Goal: Task Accomplishment & Management: Use online tool/utility

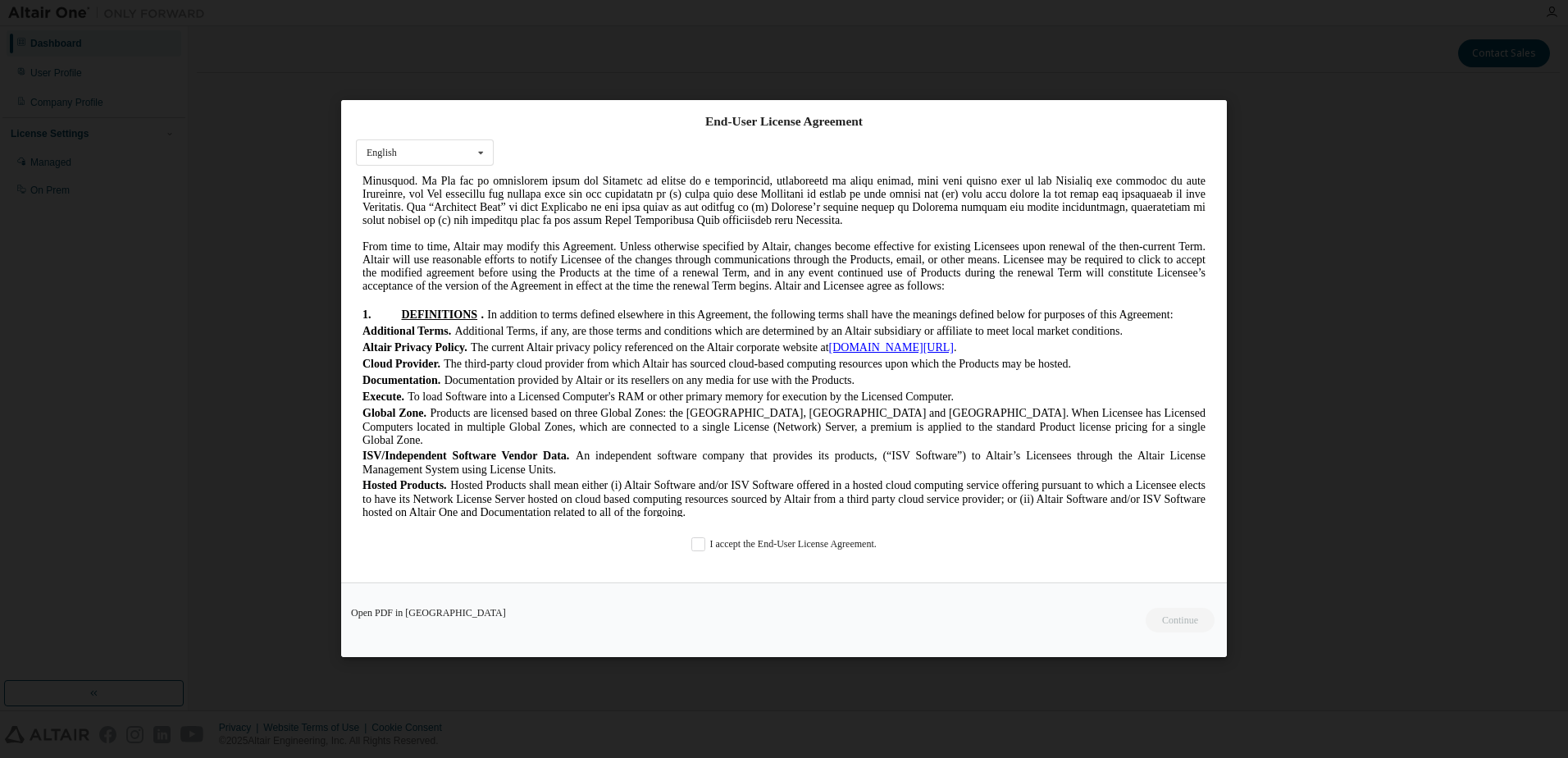
scroll to position [411, 0]
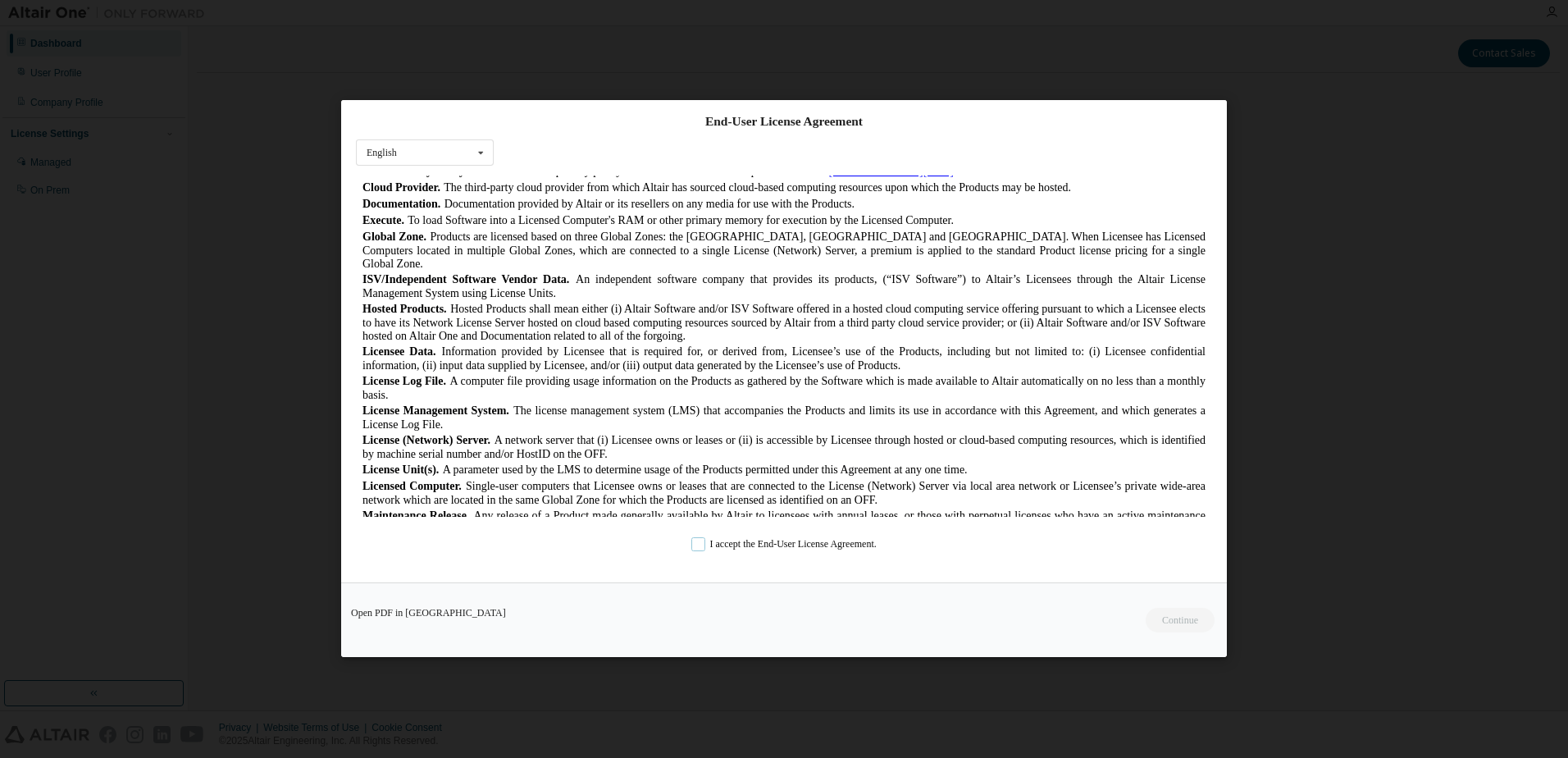
click at [705, 540] on label "I accept the End-User License Agreement." at bounding box center [784, 544] width 186 height 14
click at [1185, 624] on button "Continue" at bounding box center [1179, 621] width 70 height 25
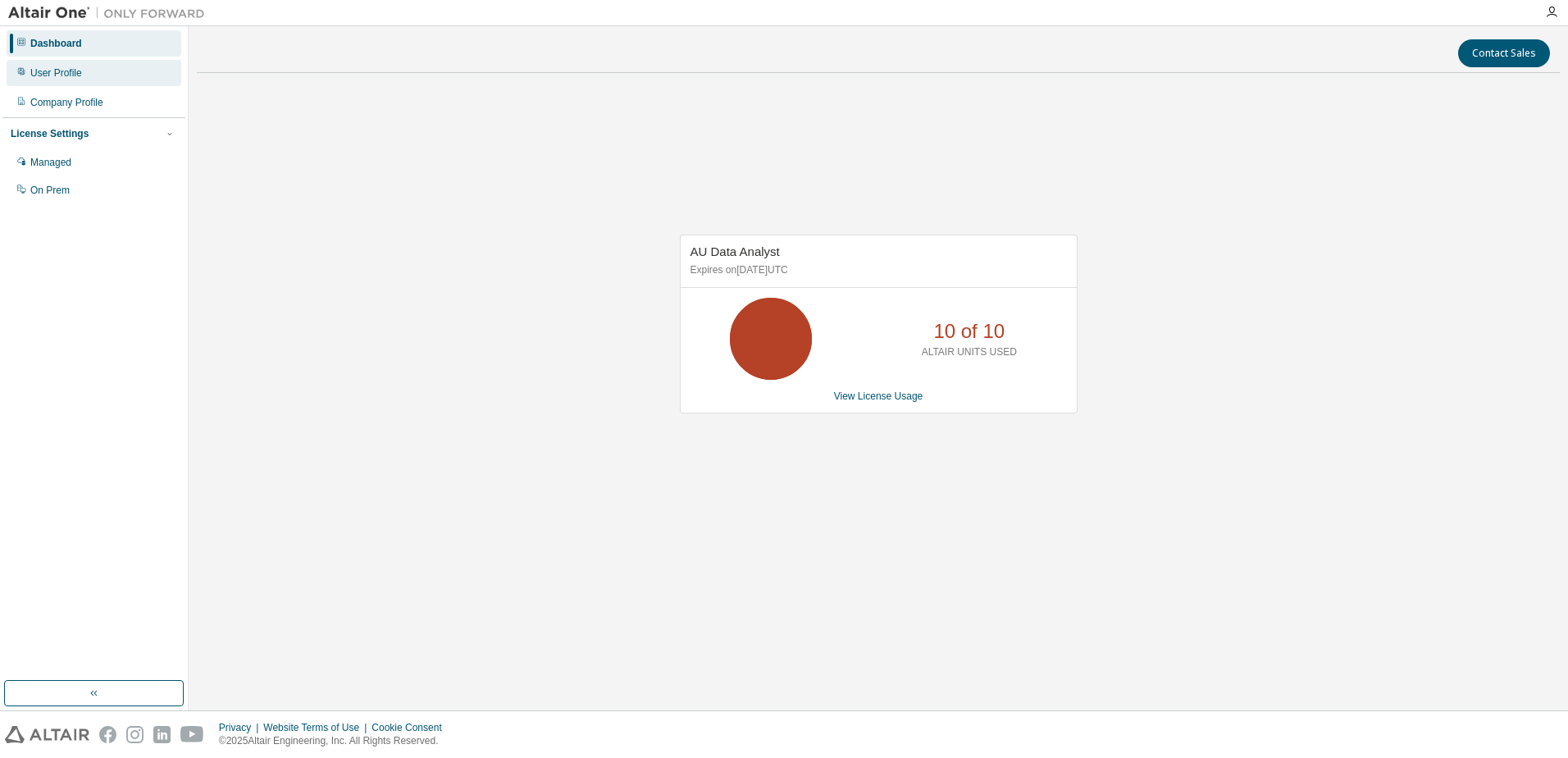
click at [83, 68] on div "User Profile" at bounding box center [93, 72] width 175 height 27
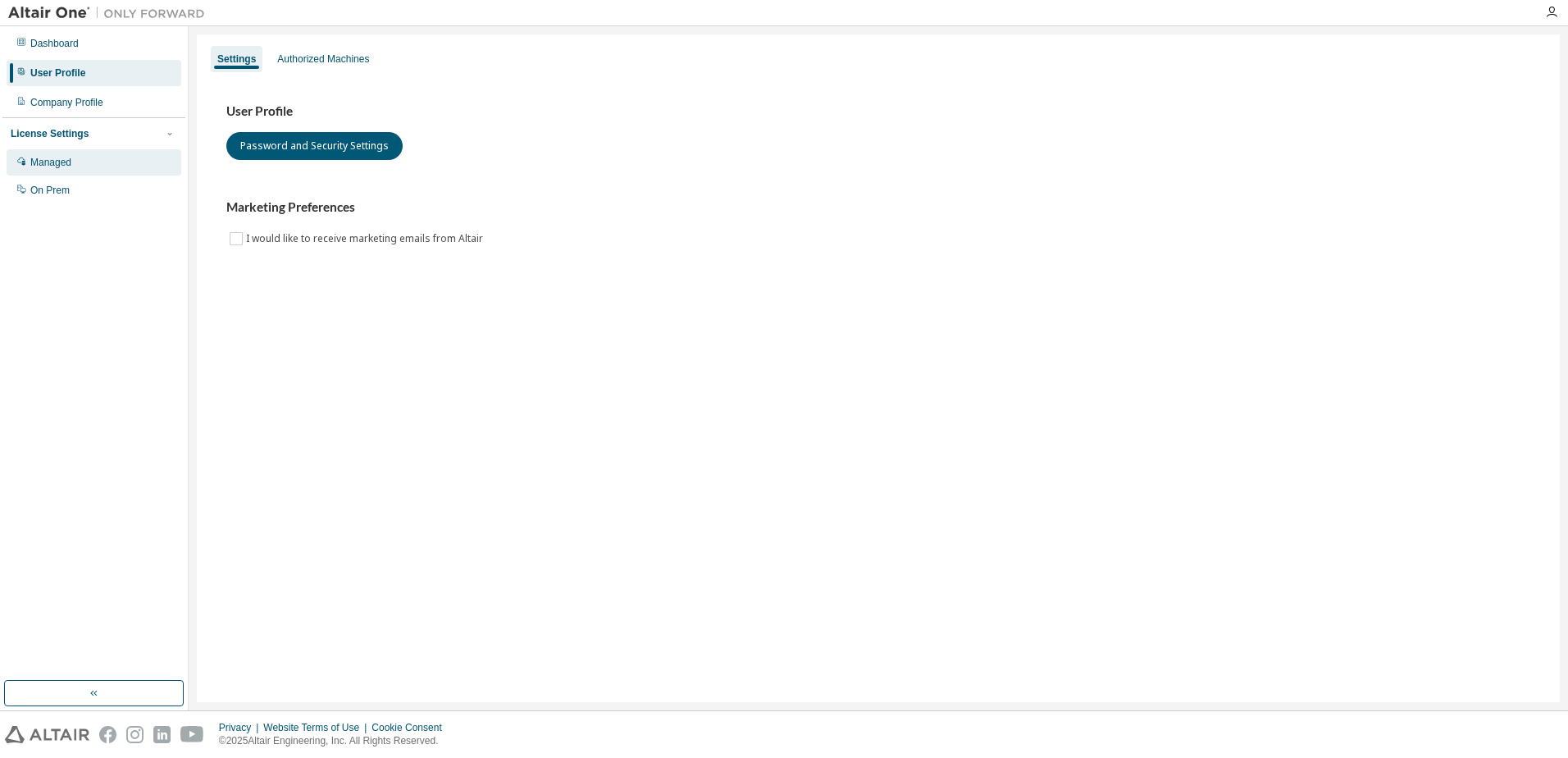
click at [59, 160] on div "Managed" at bounding box center [50, 162] width 41 height 13
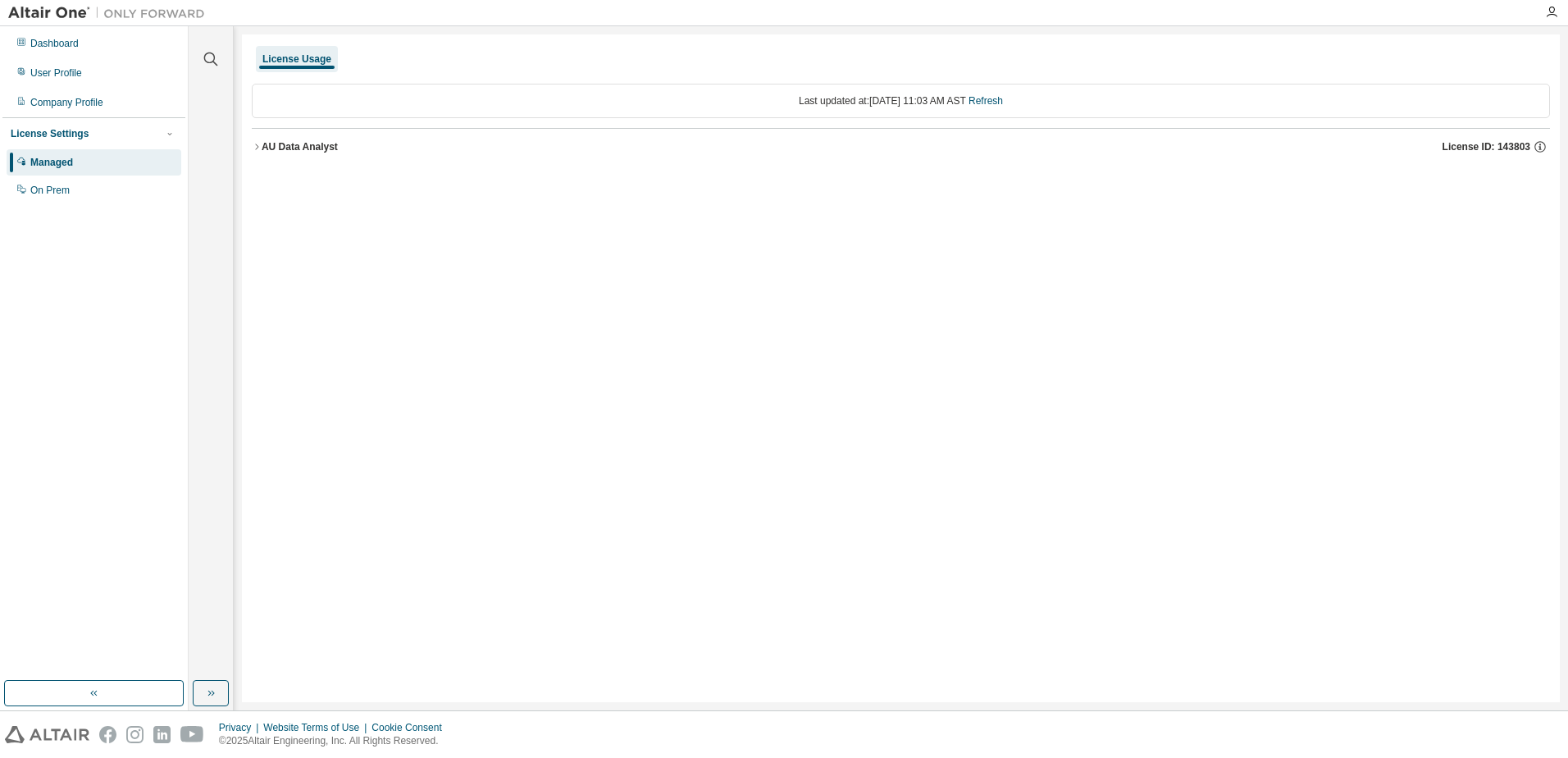
click at [264, 144] on div "AU Data Analyst" at bounding box center [299, 146] width 76 height 13
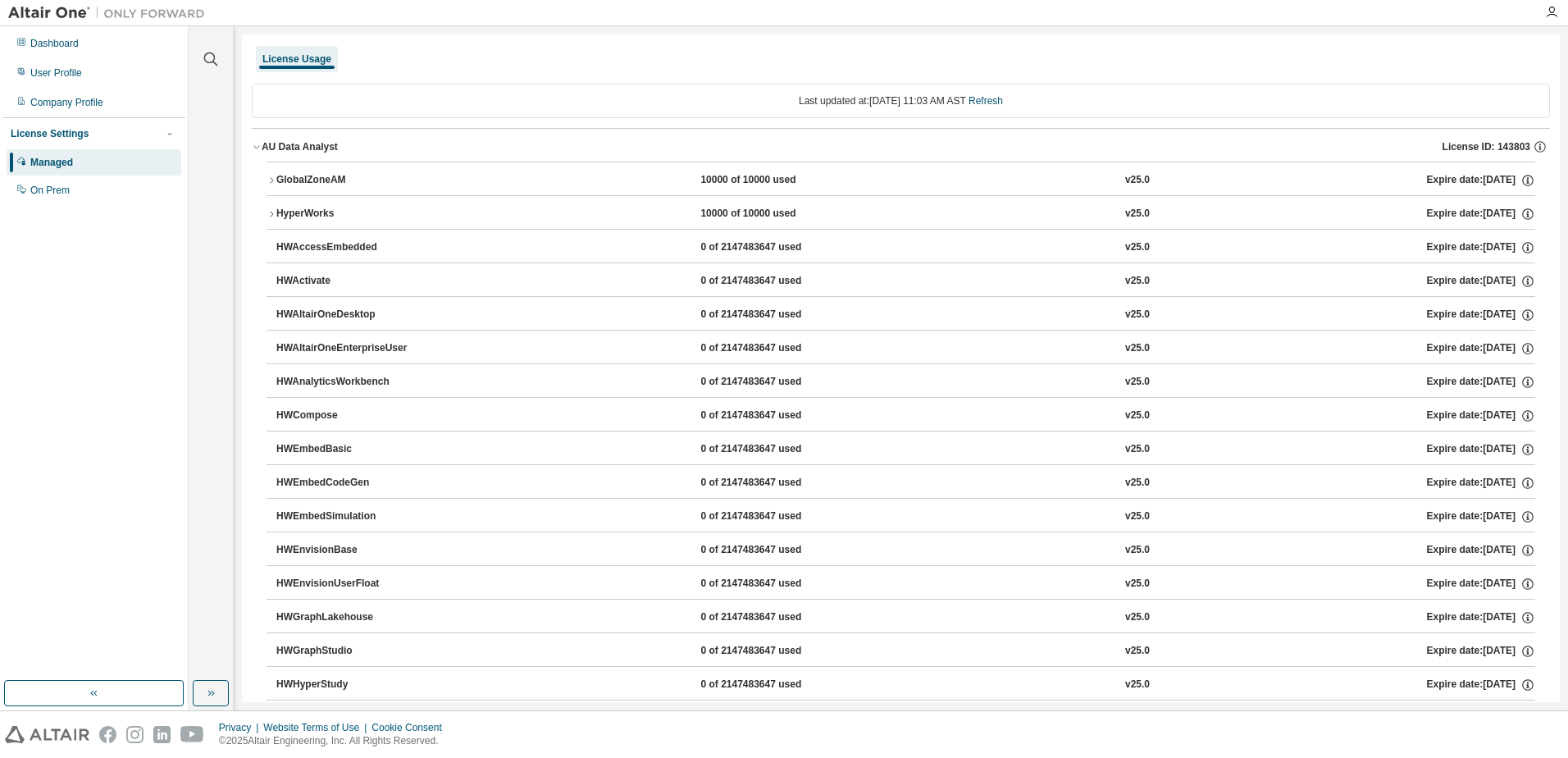
click at [259, 144] on icon "button" at bounding box center [256, 146] width 10 height 10
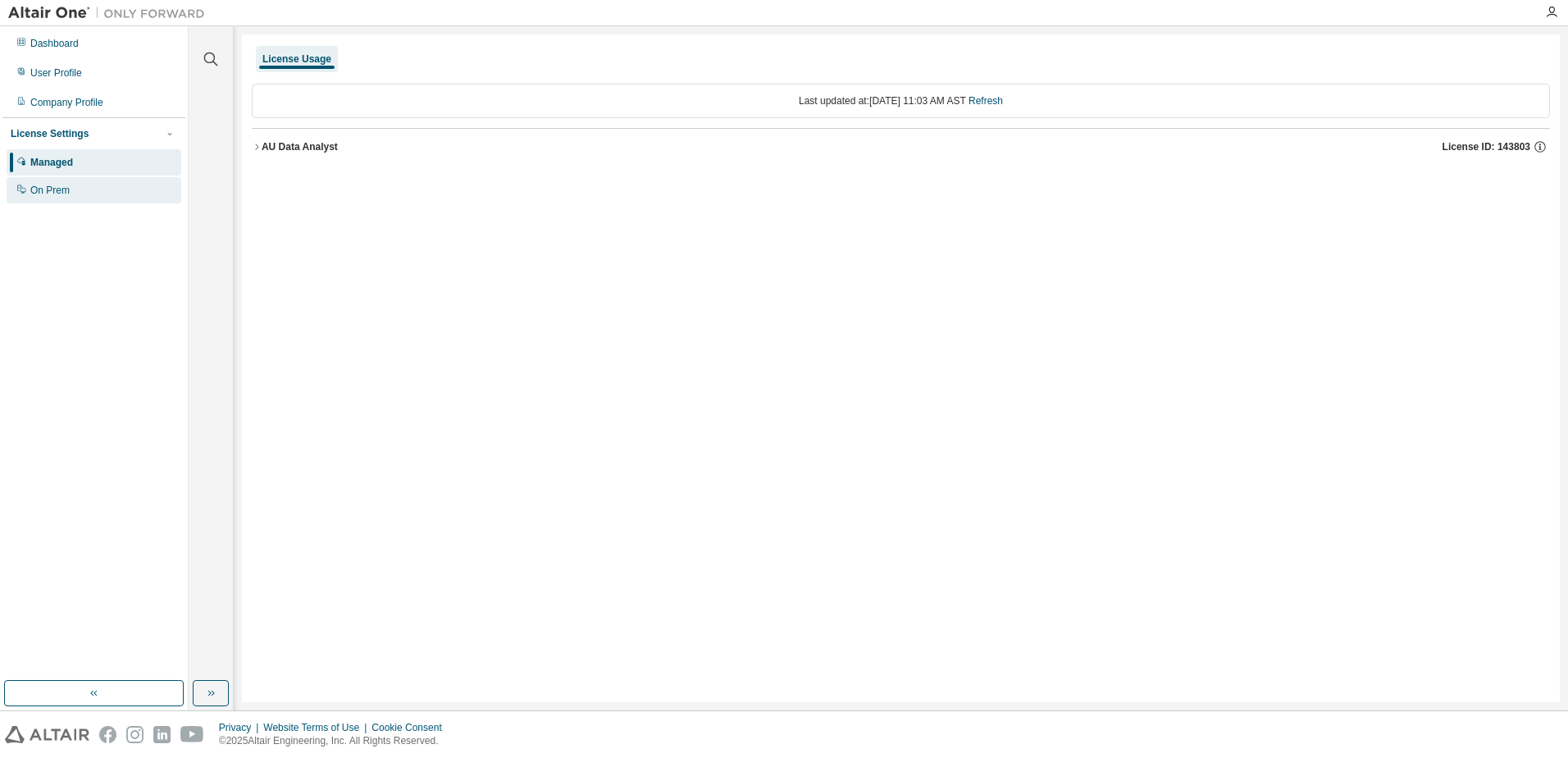
click at [36, 187] on div "On Prem" at bounding box center [49, 190] width 39 height 13
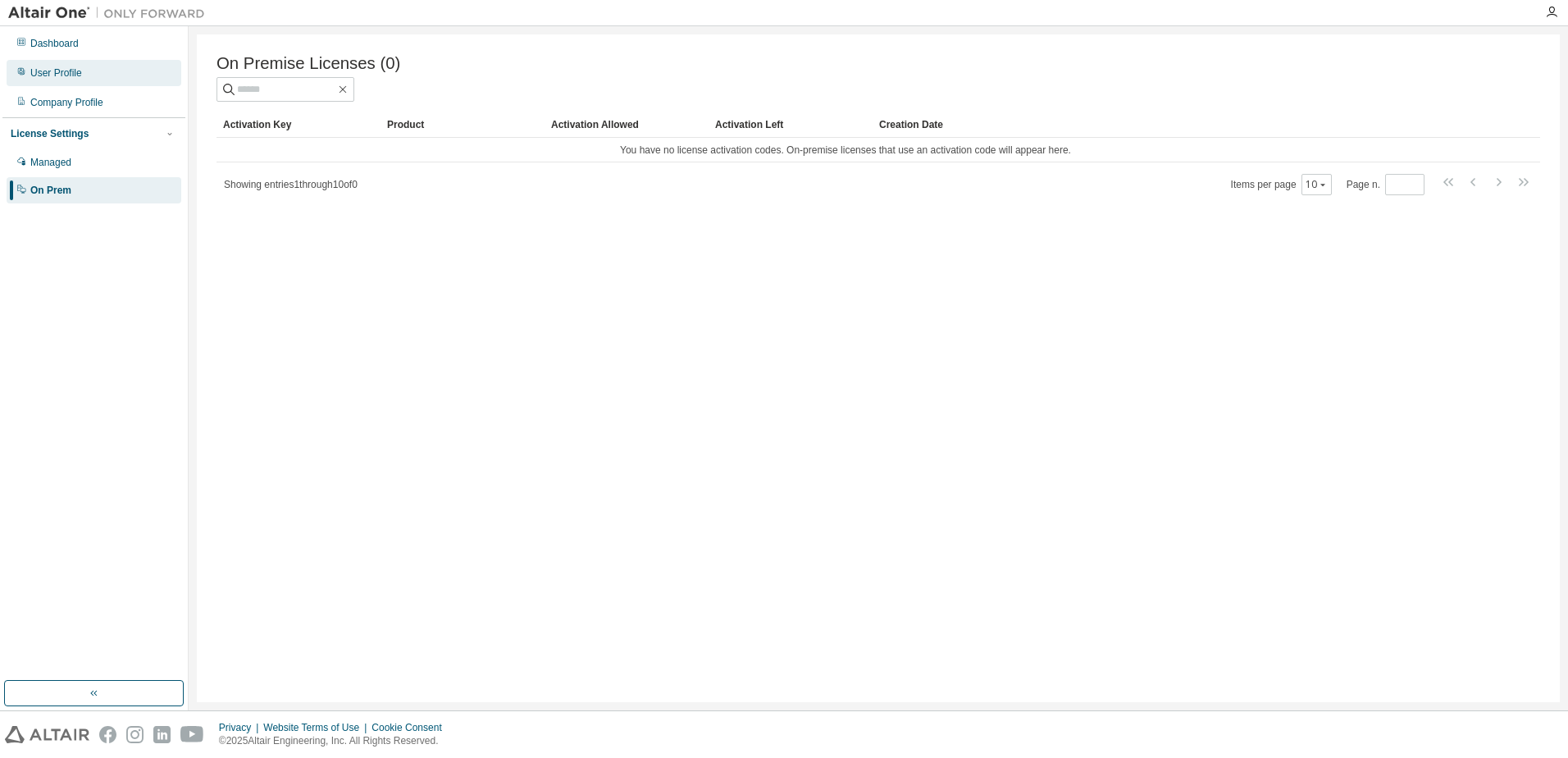
click at [79, 65] on div "User Profile" at bounding box center [93, 72] width 175 height 27
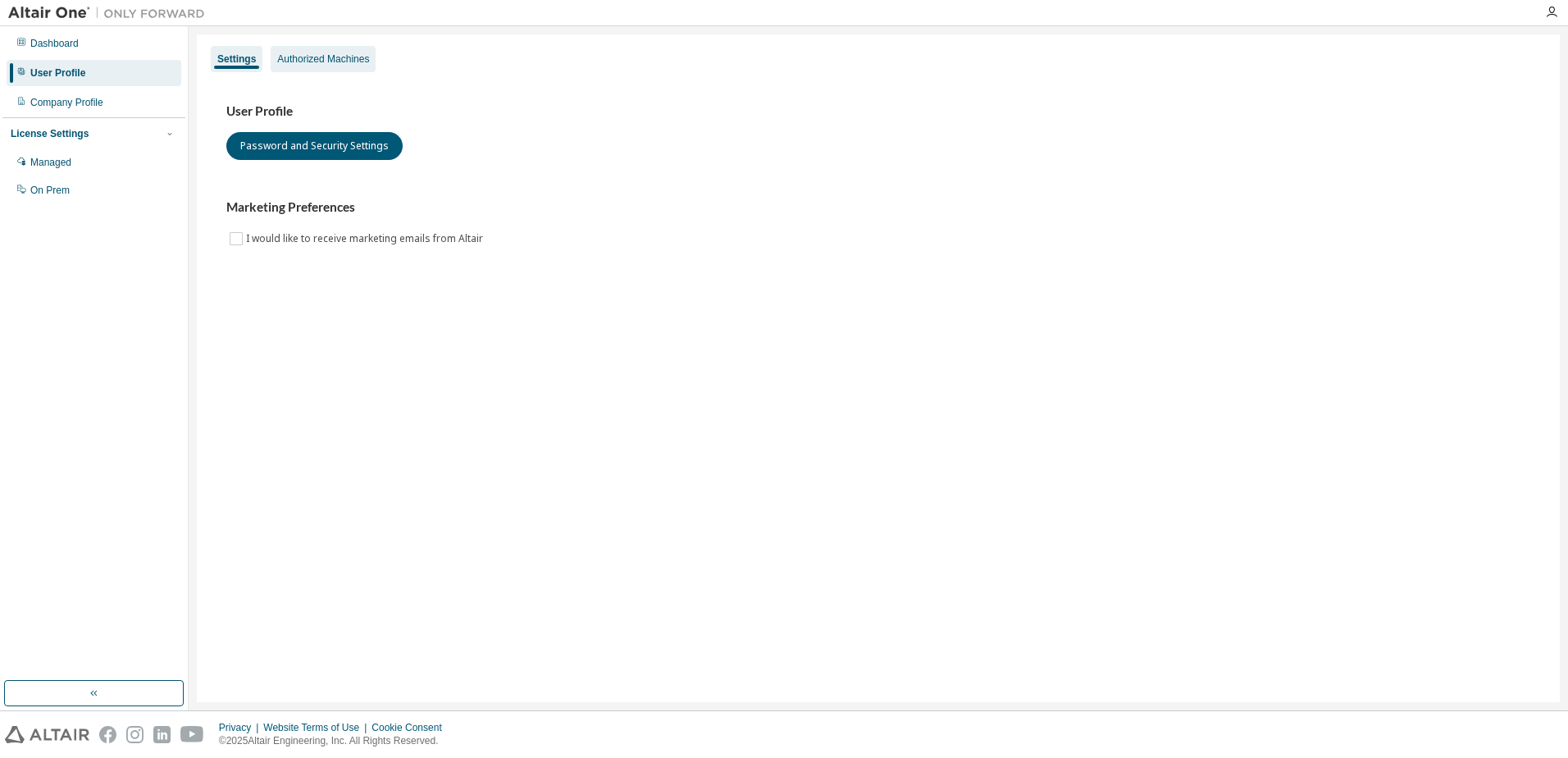
click at [328, 58] on div "Authorized Machines" at bounding box center [323, 59] width 91 height 13
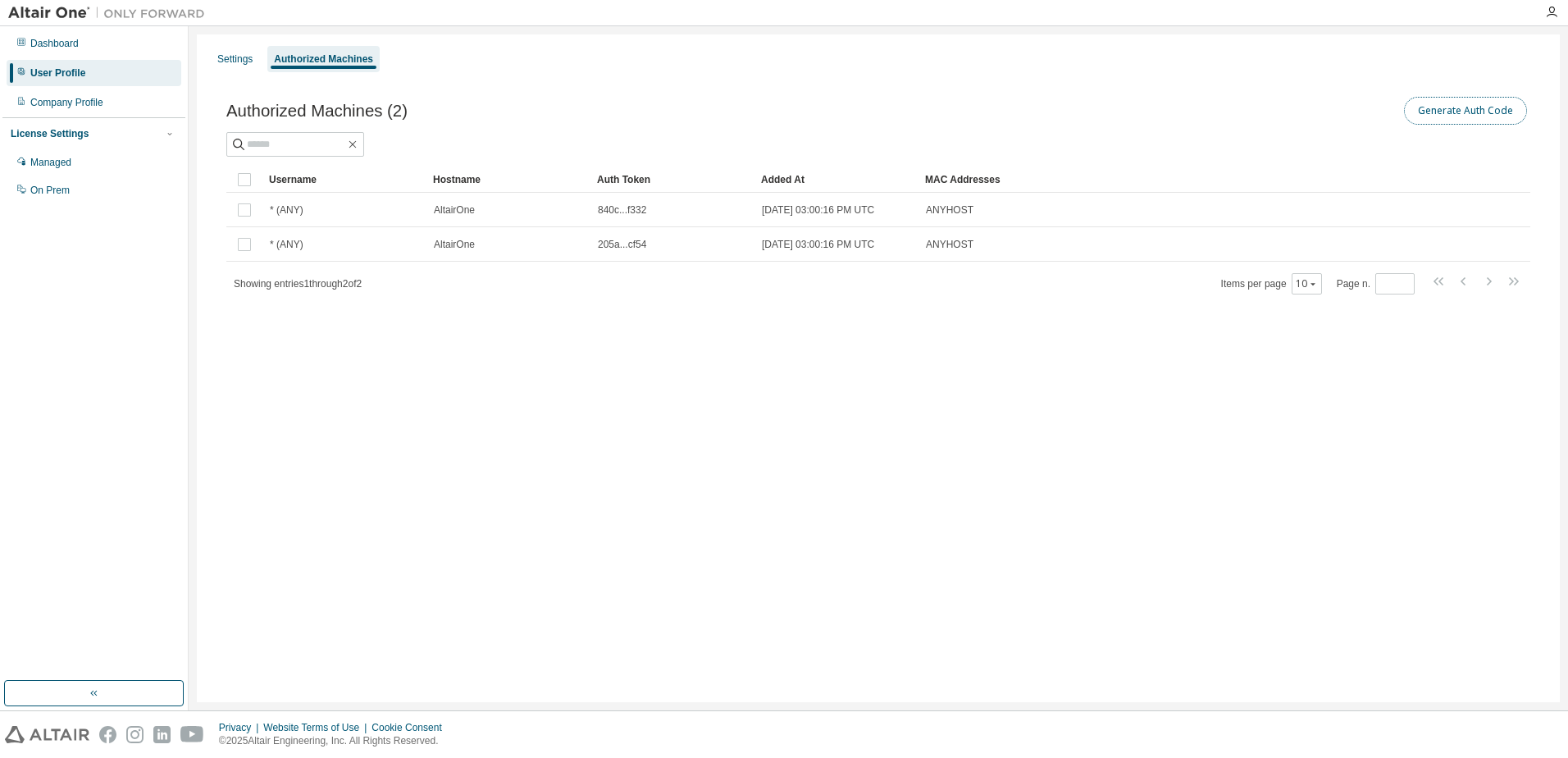
click at [1426, 113] on button "Generate Auth Code" at bounding box center [1466, 111] width 123 height 27
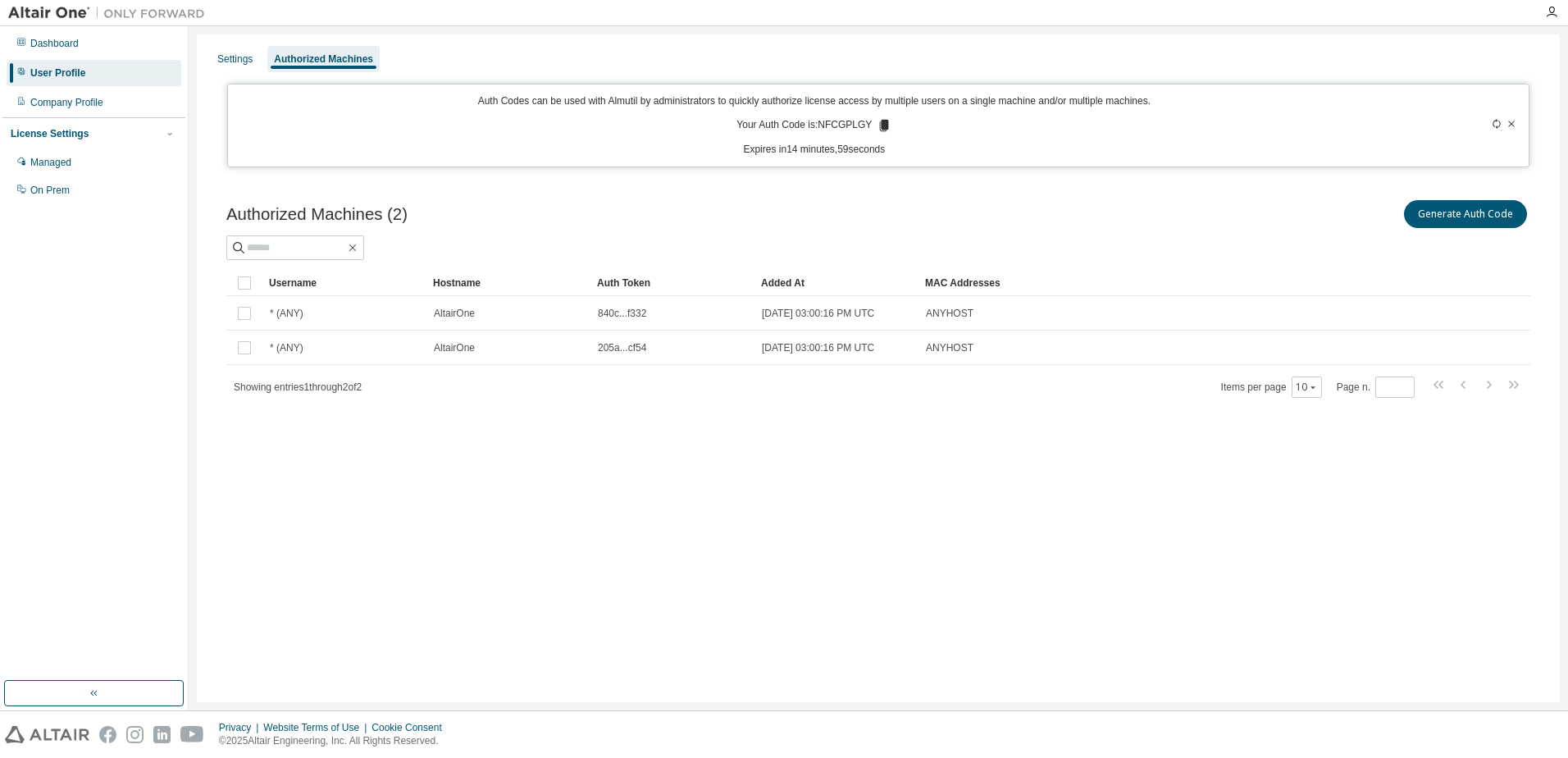
click at [880, 119] on icon at bounding box center [884, 125] width 15 height 15
